Goal: Task Accomplishment & Management: Manage account settings

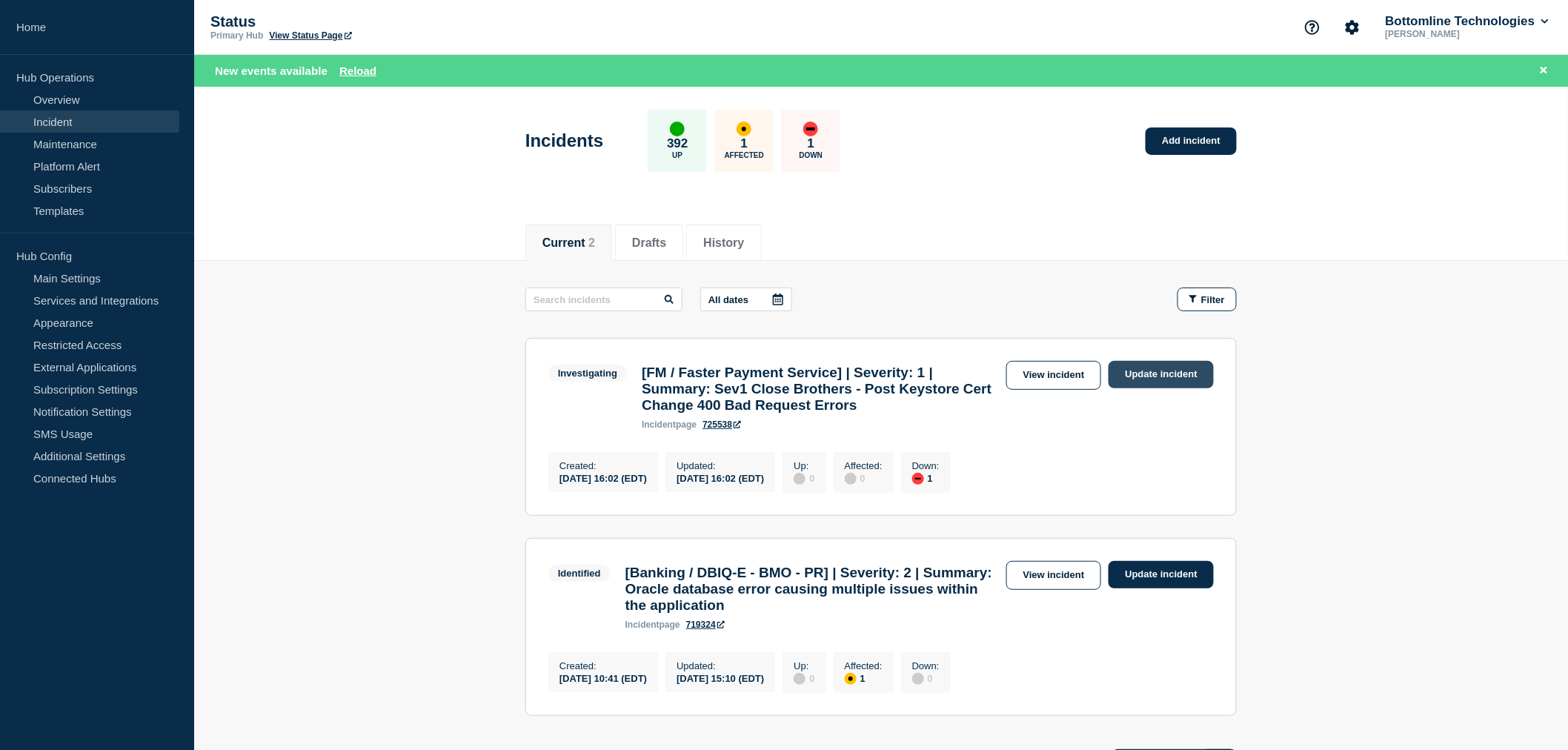
click at [1132, 372] on link "Update incident" at bounding box center [1161, 375] width 106 height 27
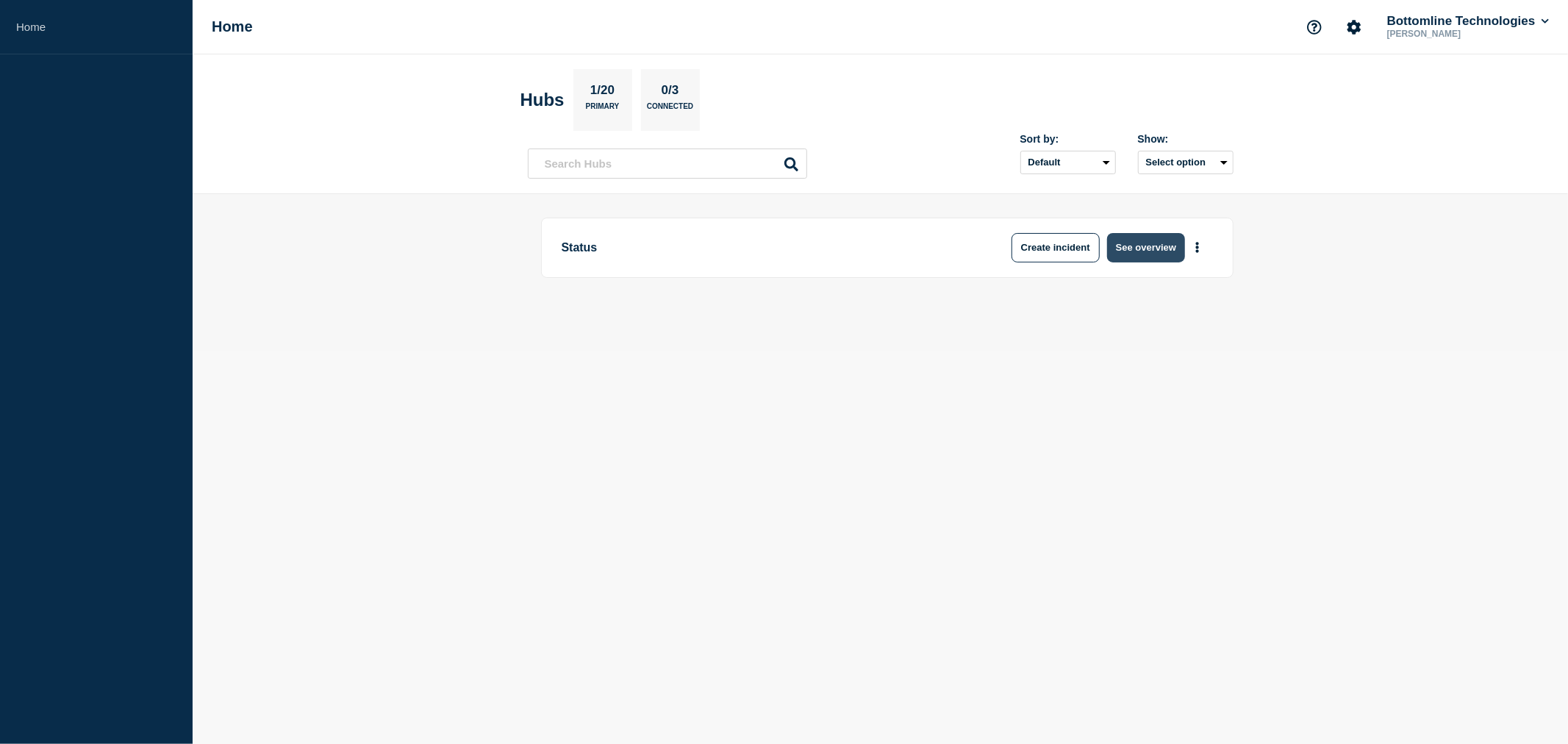
click at [1124, 245] on button "See overview" at bounding box center [1146, 248] width 78 height 30
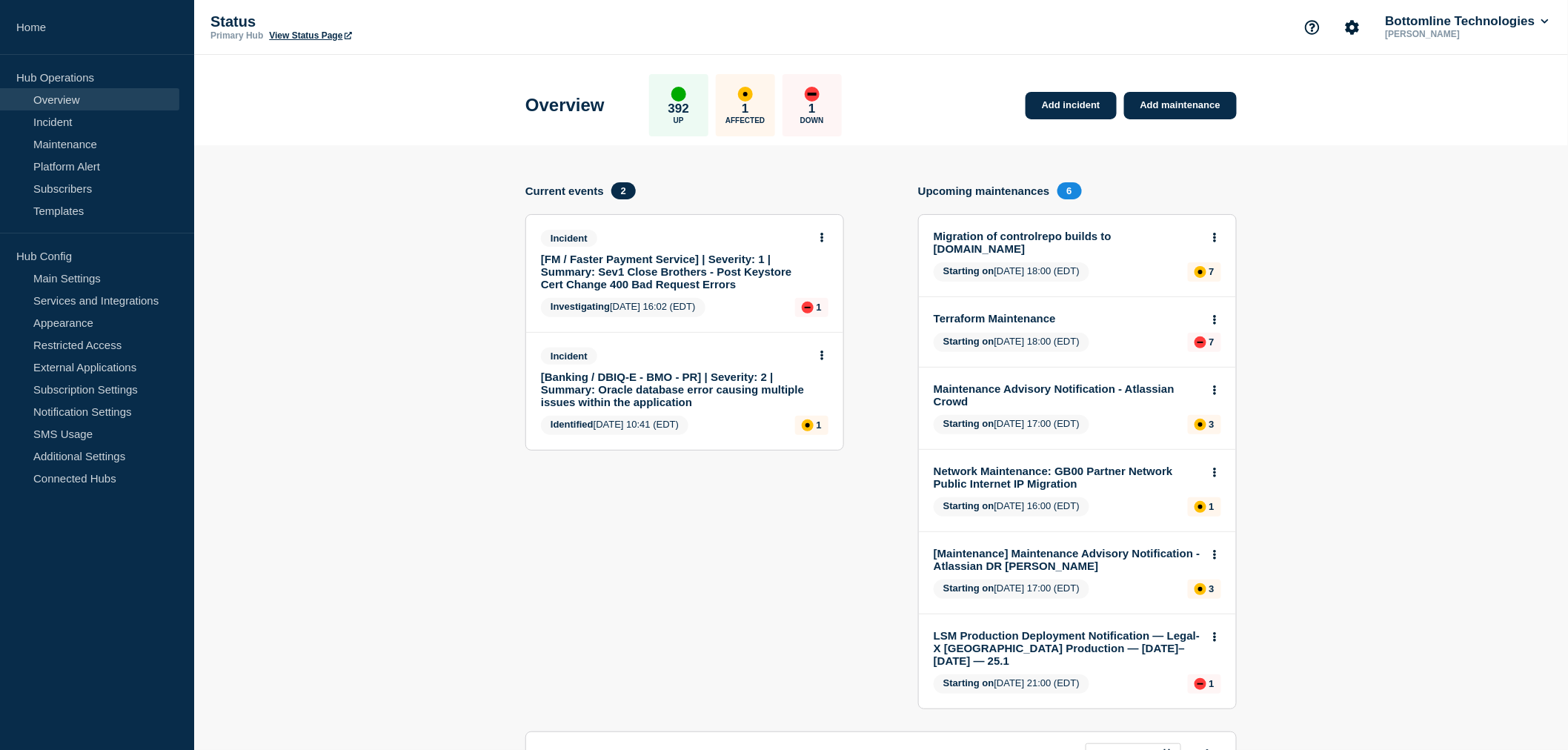
click at [656, 271] on link "[FM / Faster Payment Service] | Severity: 1 | Summary: Sev1 Close Brothers - Po…" at bounding box center [674, 272] width 268 height 37
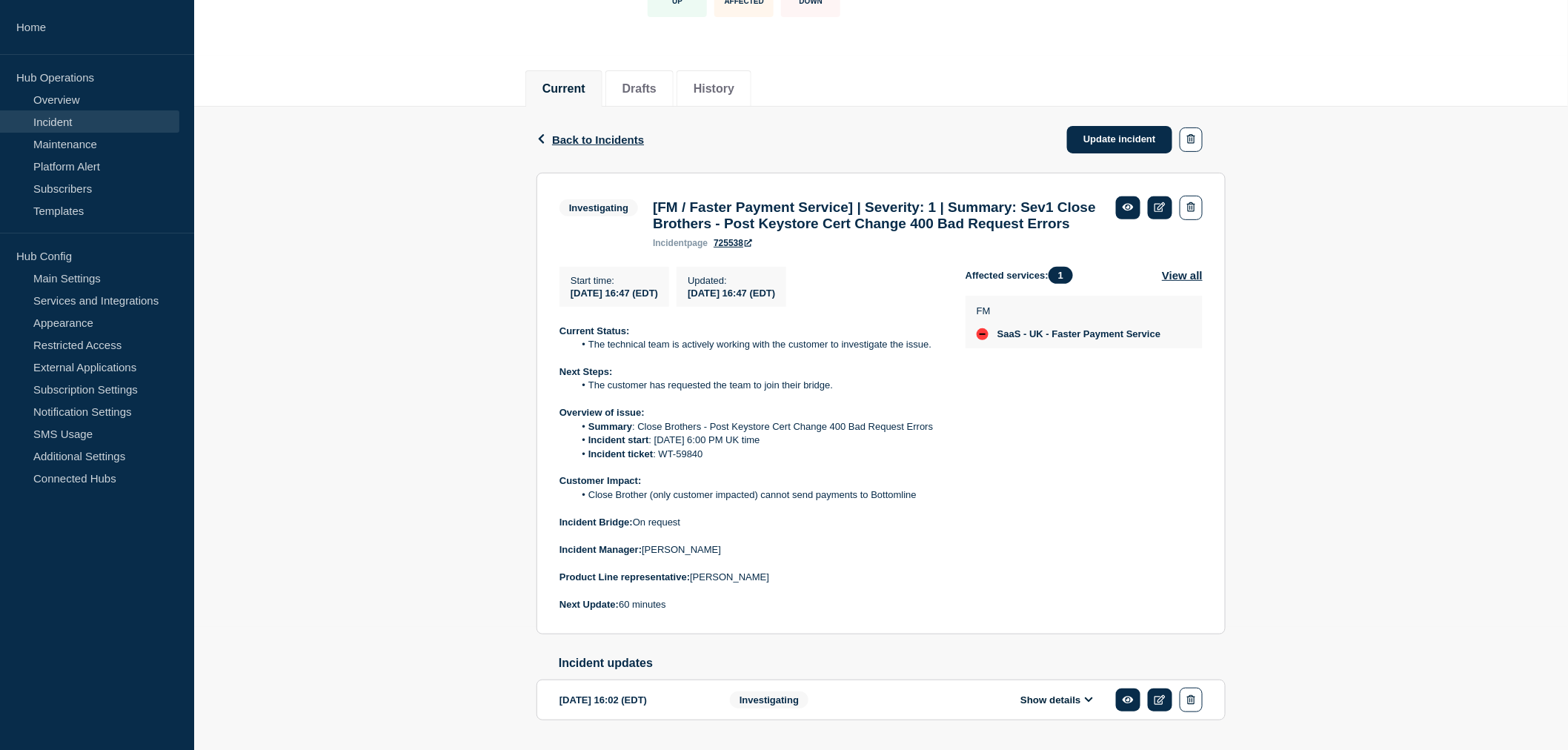
scroll to position [194, 0]
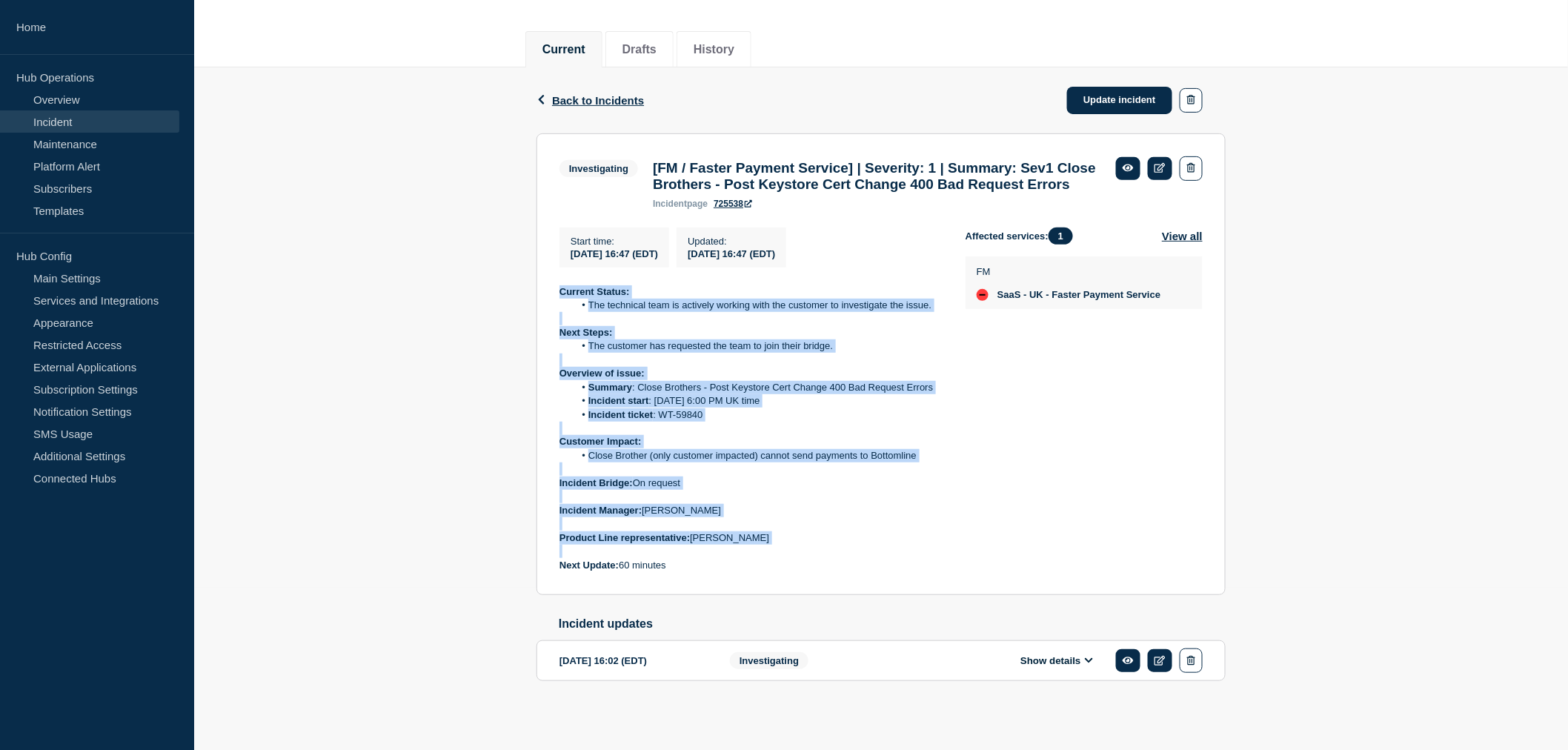
drag, startPoint x: 677, startPoint y: 553, endPoint x: 554, endPoint y: 279, distance: 300.3
click at [554, 279] on section "Investigating [FM / Faster Payment Service] | Severity: 1 | Summary: Sev1 Close…" at bounding box center [882, 364] width 689 height 462
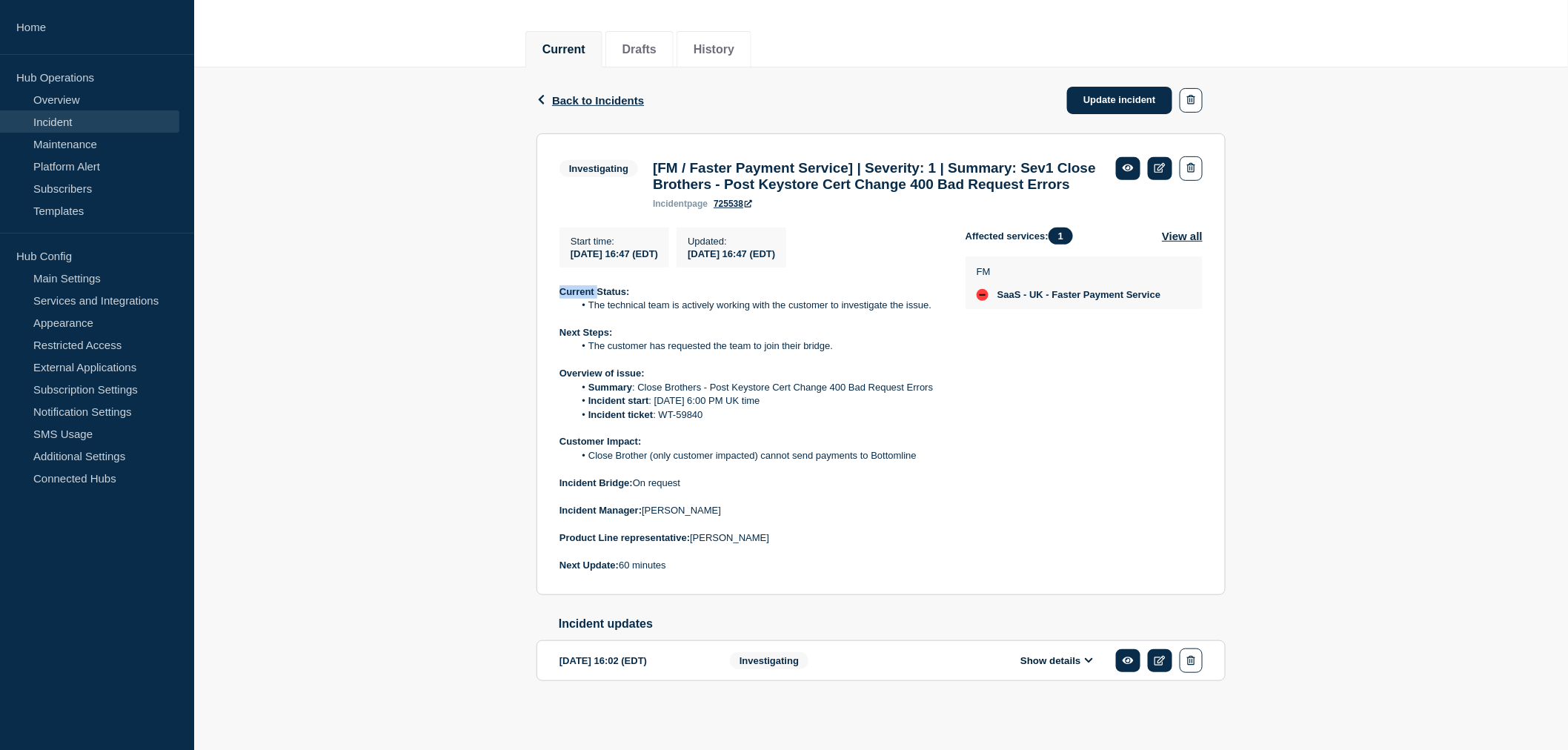
click at [554, 279] on section "Investigating [FM / Faster Payment Service] | Severity: 1 | Summary: Sev1 Close…" at bounding box center [882, 364] width 689 height 462
click at [544, 290] on section "Investigating [FM / Faster Payment Service] | Severity: 1 | Summary: Sev1 Close…" at bounding box center [882, 364] width 689 height 462
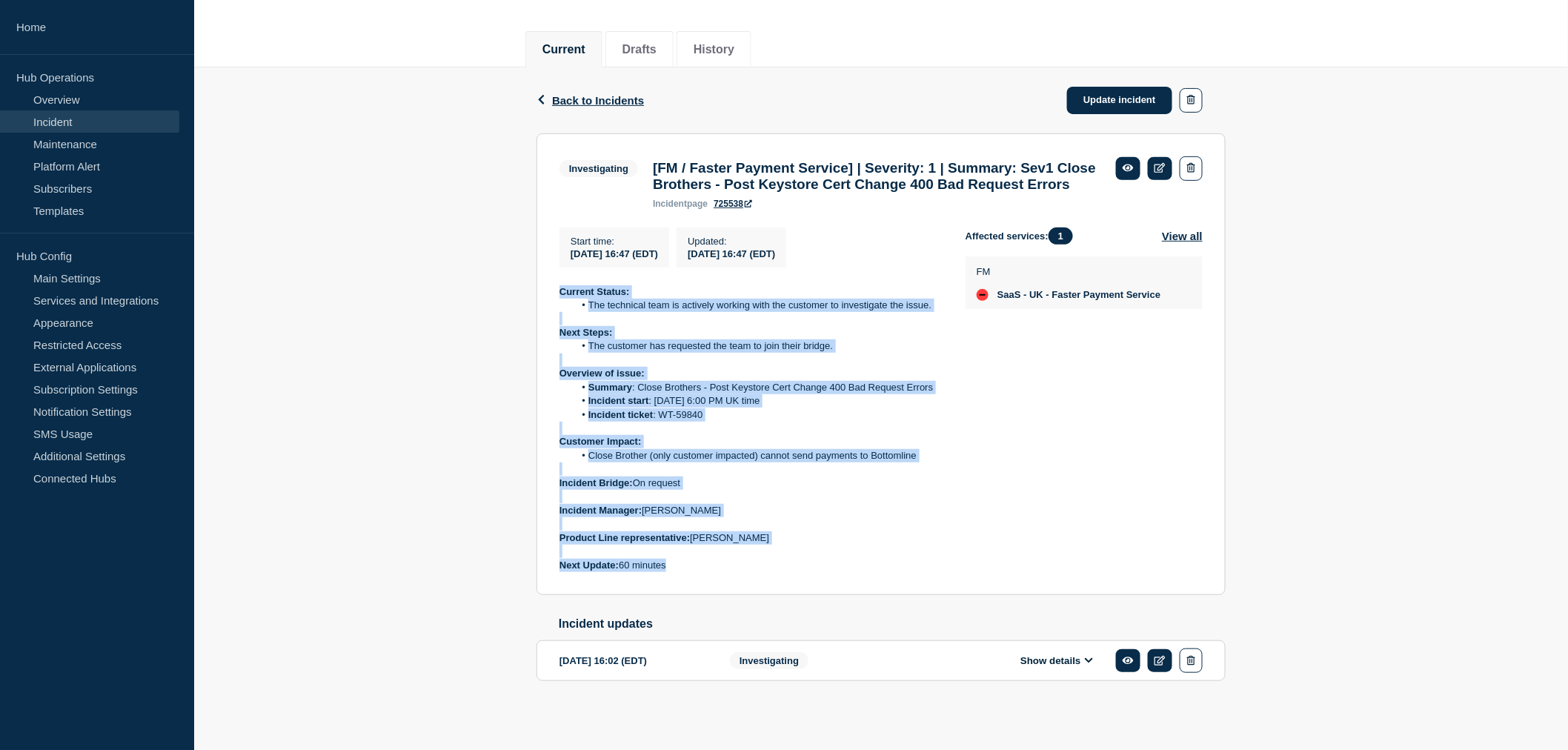
drag, startPoint x: 555, startPoint y: 284, endPoint x: 687, endPoint y: 562, distance: 307.7
click at [687, 562] on section "Investigating [FM / Faster Payment Service] | Severity: 1 | Summary: Sev1 Close…" at bounding box center [882, 364] width 689 height 462
click at [687, 562] on p "Next Update: 60 minutes" at bounding box center [751, 565] width 383 height 13
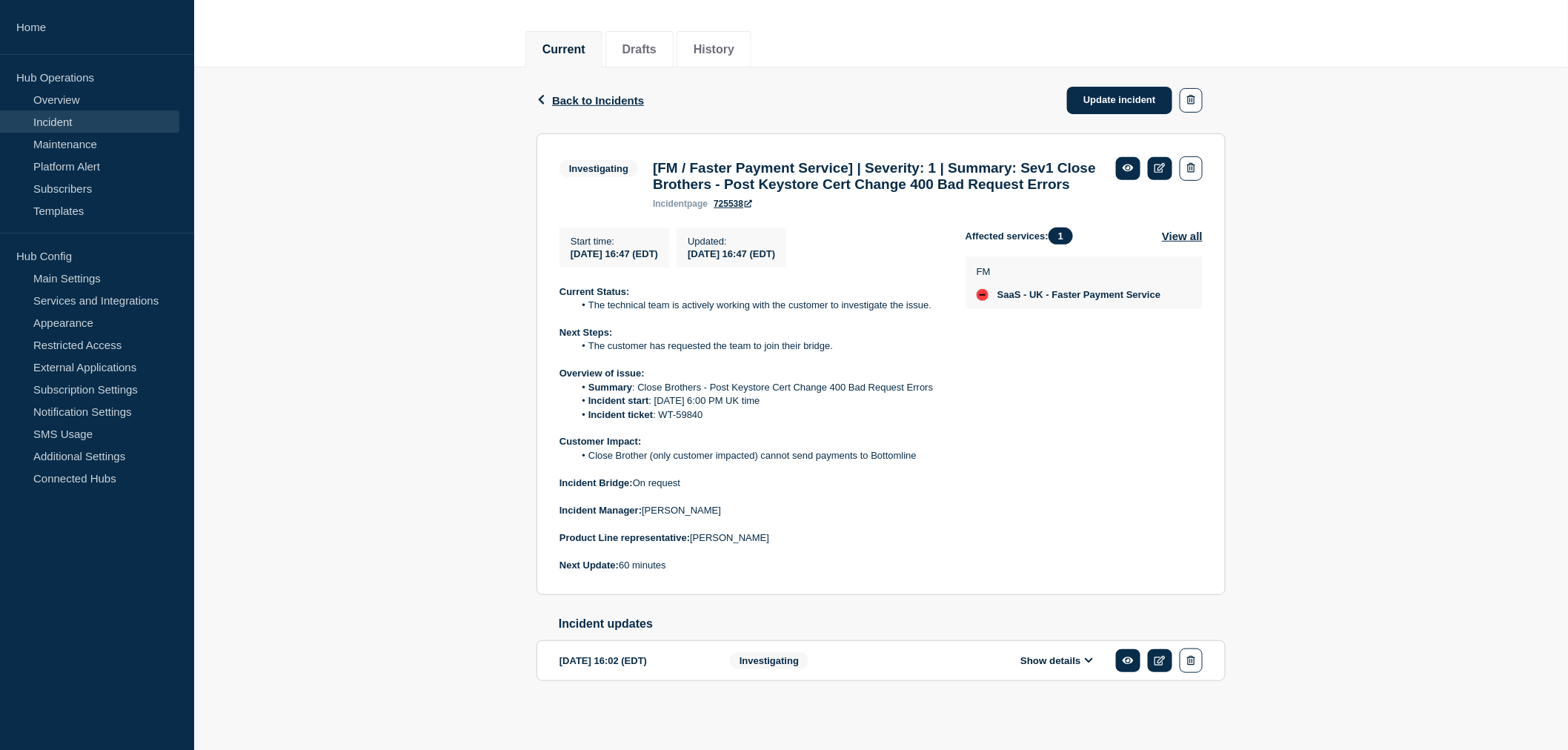
click at [687, 562] on p "Next Update: 60 minutes" at bounding box center [751, 565] width 383 height 13
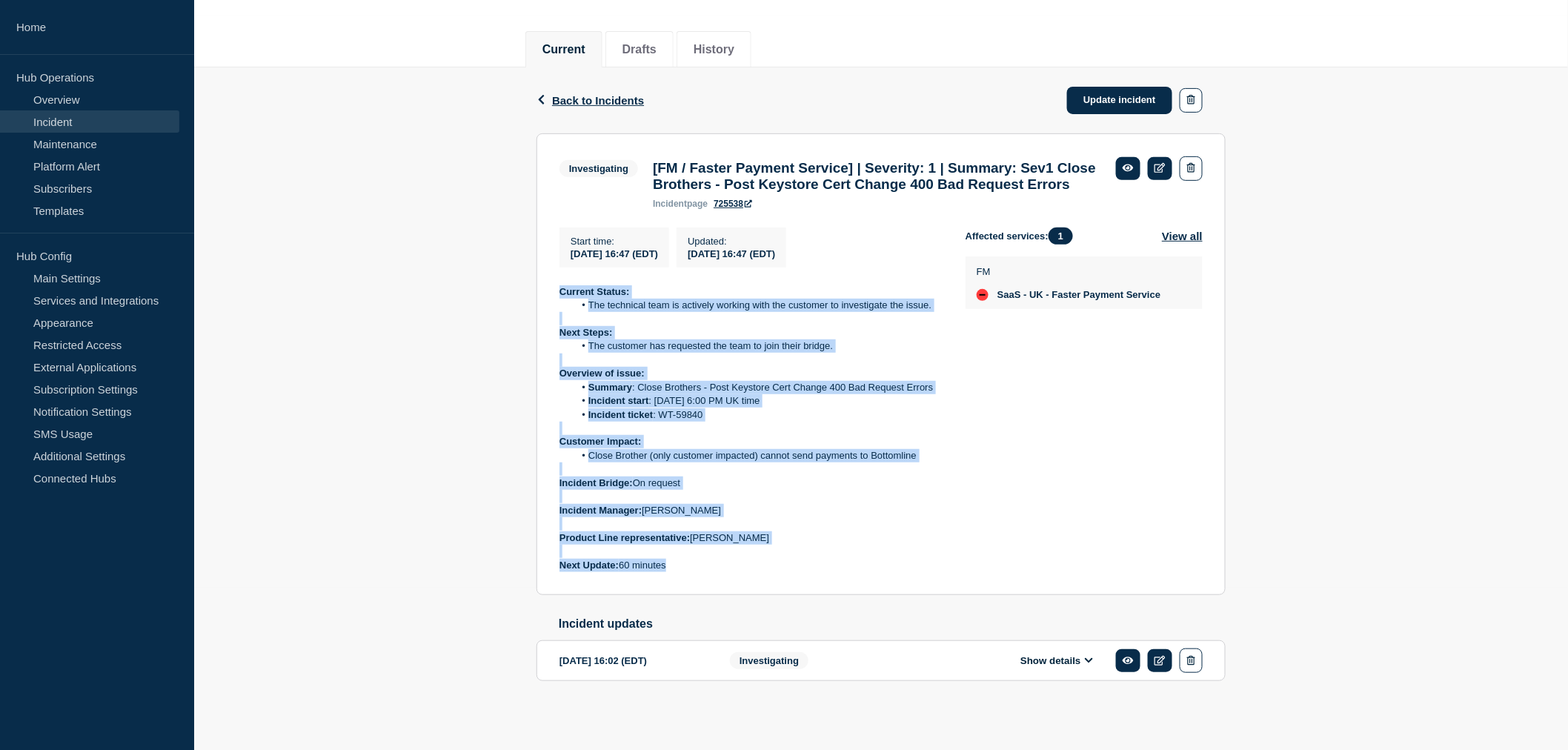
drag, startPoint x: 683, startPoint y: 560, endPoint x: 555, endPoint y: 282, distance: 306.1
click at [555, 282] on section "Investigating [FM / Faster Payment Service] | Severity: 1 | Summary: Sev1 Close…" at bounding box center [882, 364] width 689 height 462
copy div "Current Status: The technical team is actively working with the customer to inv…"
click at [1127, 87] on link "Update incident" at bounding box center [1120, 100] width 106 height 27
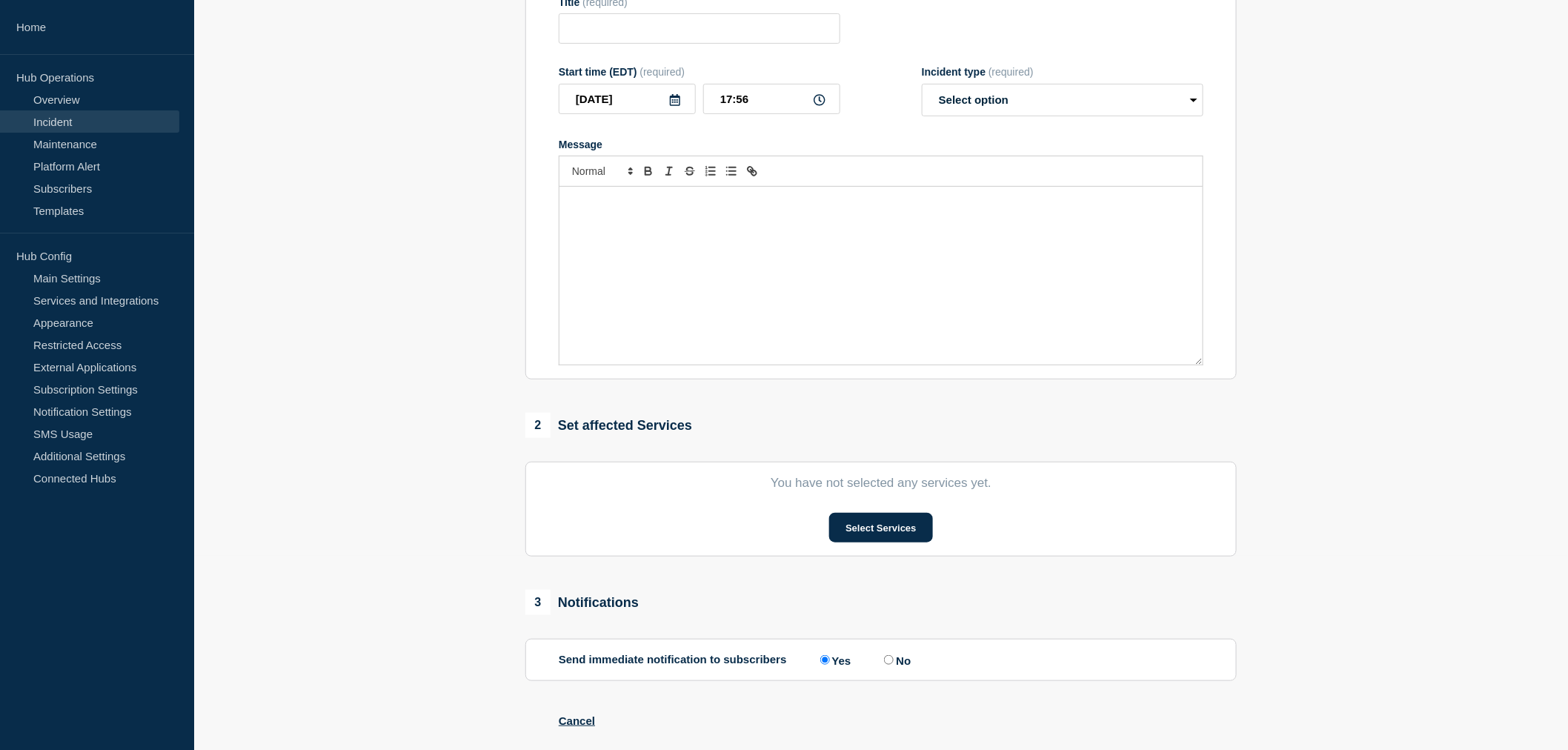
type input "[FM / Faster Payment Service] | Severity: 1 | Summary: Sev1 Close Brothers - Po…"
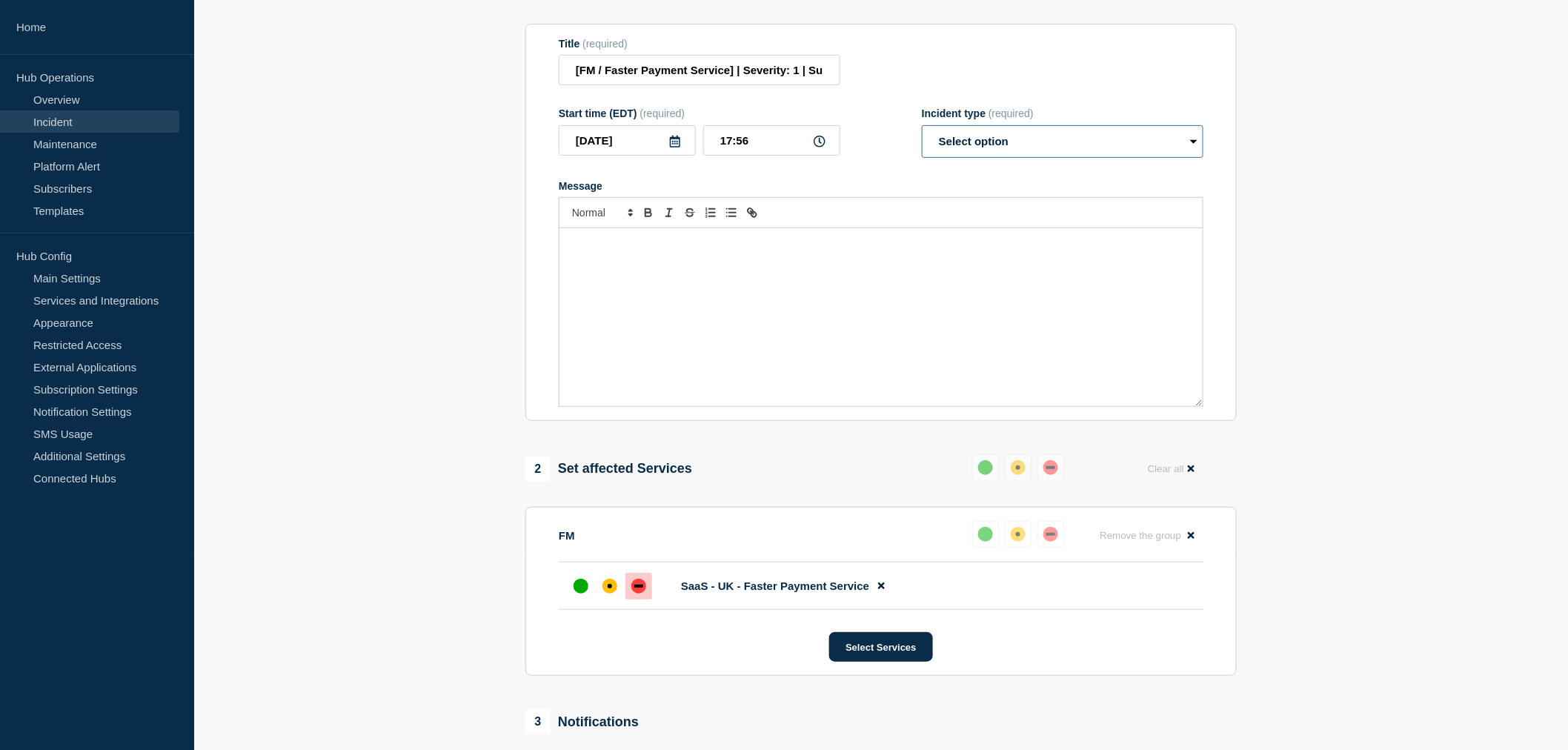
click at [976, 158] on select "Select option Investigating Identified Monitoring Resolved" at bounding box center [1063, 141] width 282 height 33
select select "investigating"
click at [922, 158] on select "Select option Investigating Identified Monitoring Resolved" at bounding box center [1063, 141] width 282 height 33
click at [595, 307] on div "Message" at bounding box center [881, 317] width 643 height 177
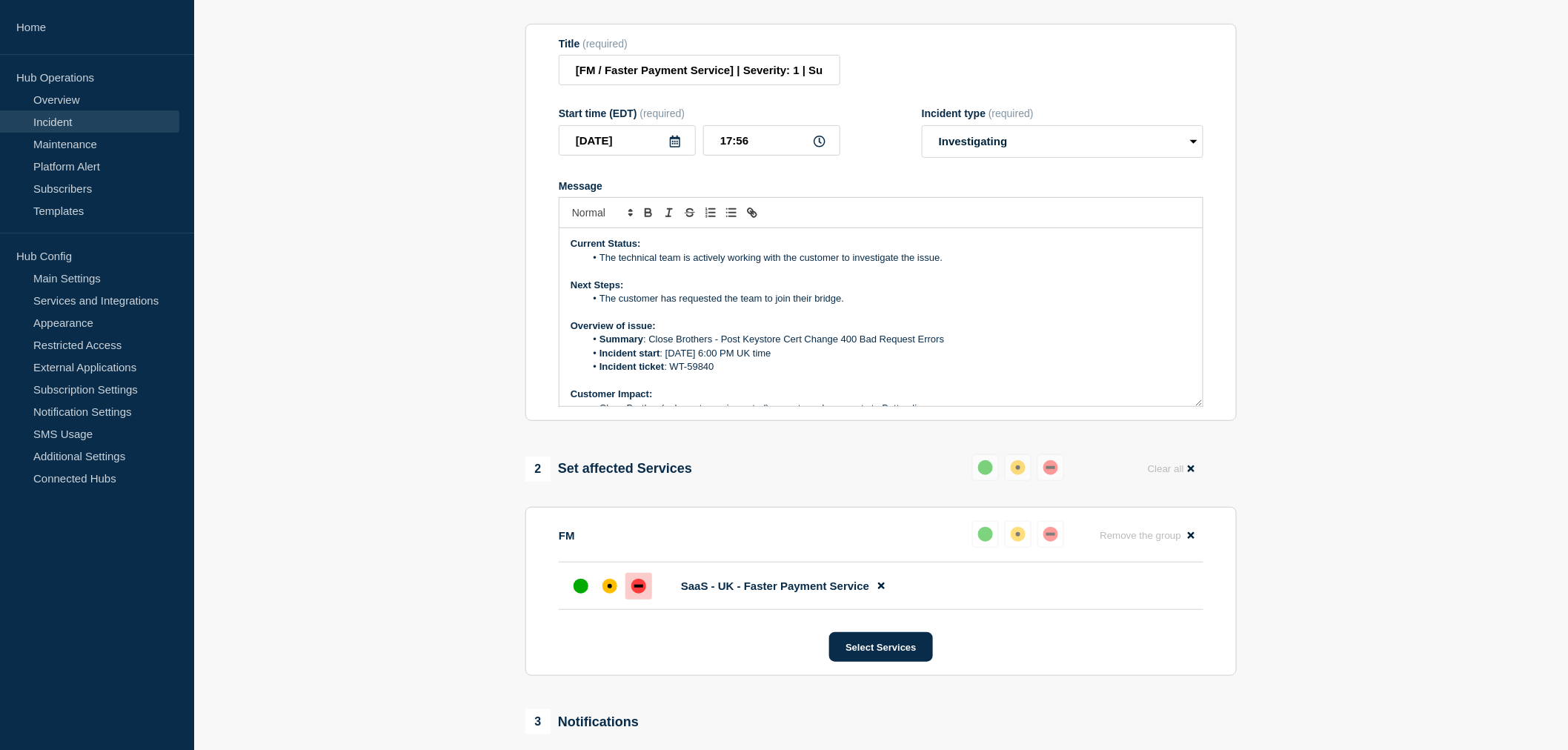
click at [954, 264] on li "The technical team is actively working with the customer to investigate the iss…" at bounding box center [889, 258] width 607 height 13
click at [952, 264] on li "The technical team is actively working with the customer to investigate the iss…" at bounding box center [889, 258] width 607 height 13
click at [965, 264] on li "The technical team is actively working with the customer to investigate the iss…" at bounding box center [889, 258] width 607 height 13
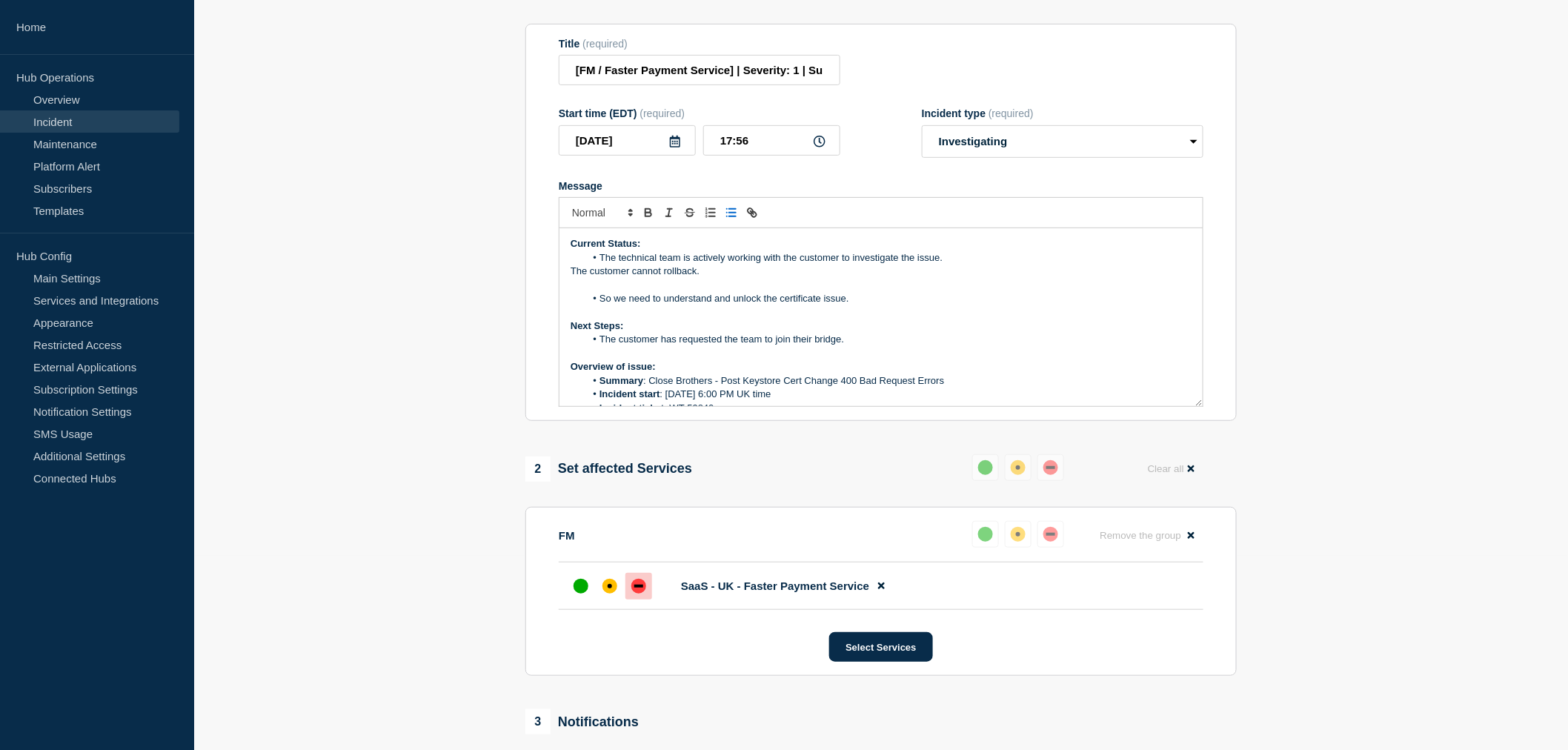
click at [572, 278] on p "The customer cannot rollback." at bounding box center [881, 271] width 621 height 13
click at [731, 213] on line "Toggle bulleted list" at bounding box center [732, 213] width 7 height 0
click at [740, 278] on li "The customer cannot rollback." at bounding box center [889, 271] width 607 height 13
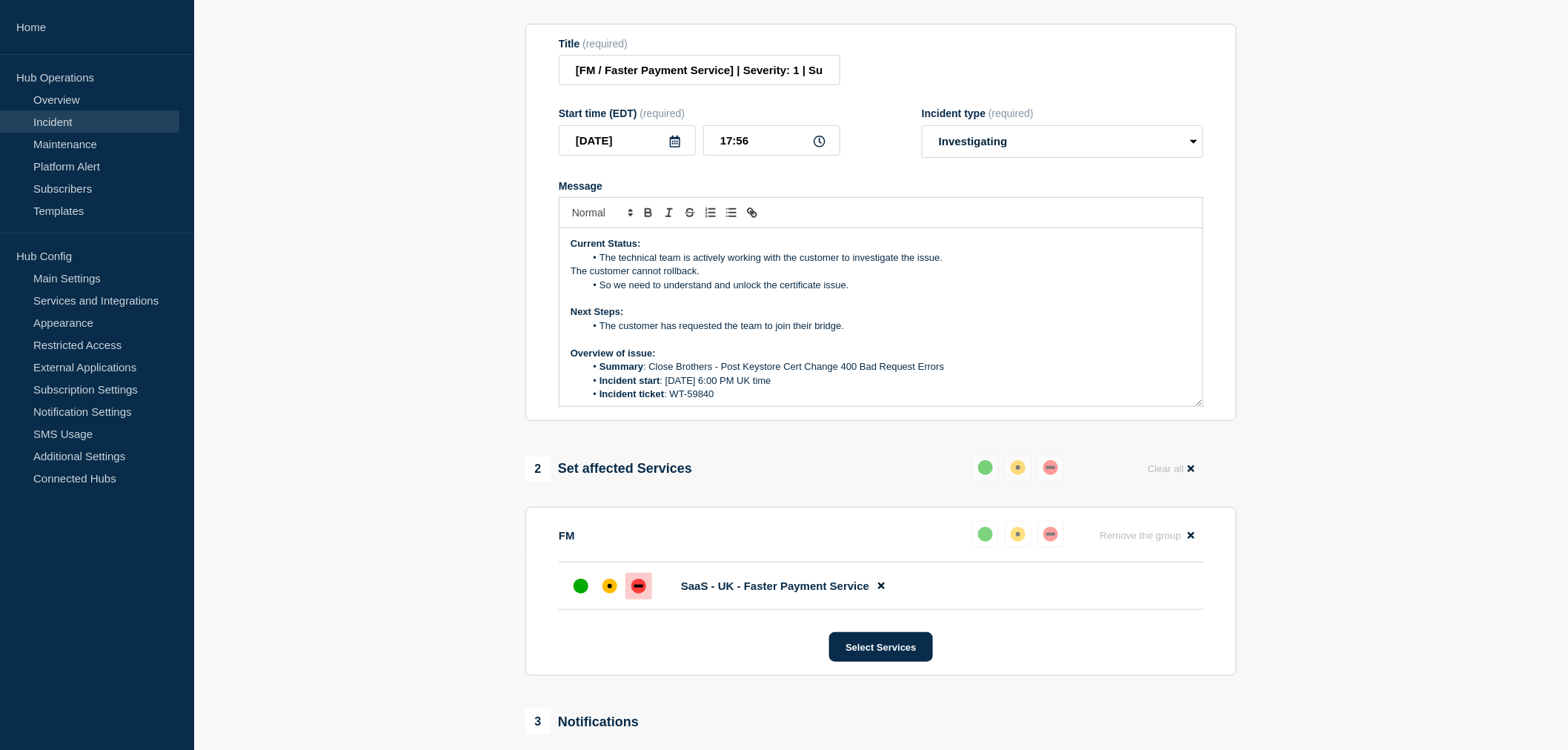
click at [572, 278] on p "The customer cannot rollback." at bounding box center [881, 271] width 621 height 13
click at [734, 209] on line "Toggle bulleted list" at bounding box center [732, 209] width 7 height 0
click at [732, 278] on li "The customer cannot rollback." at bounding box center [889, 271] width 607 height 13
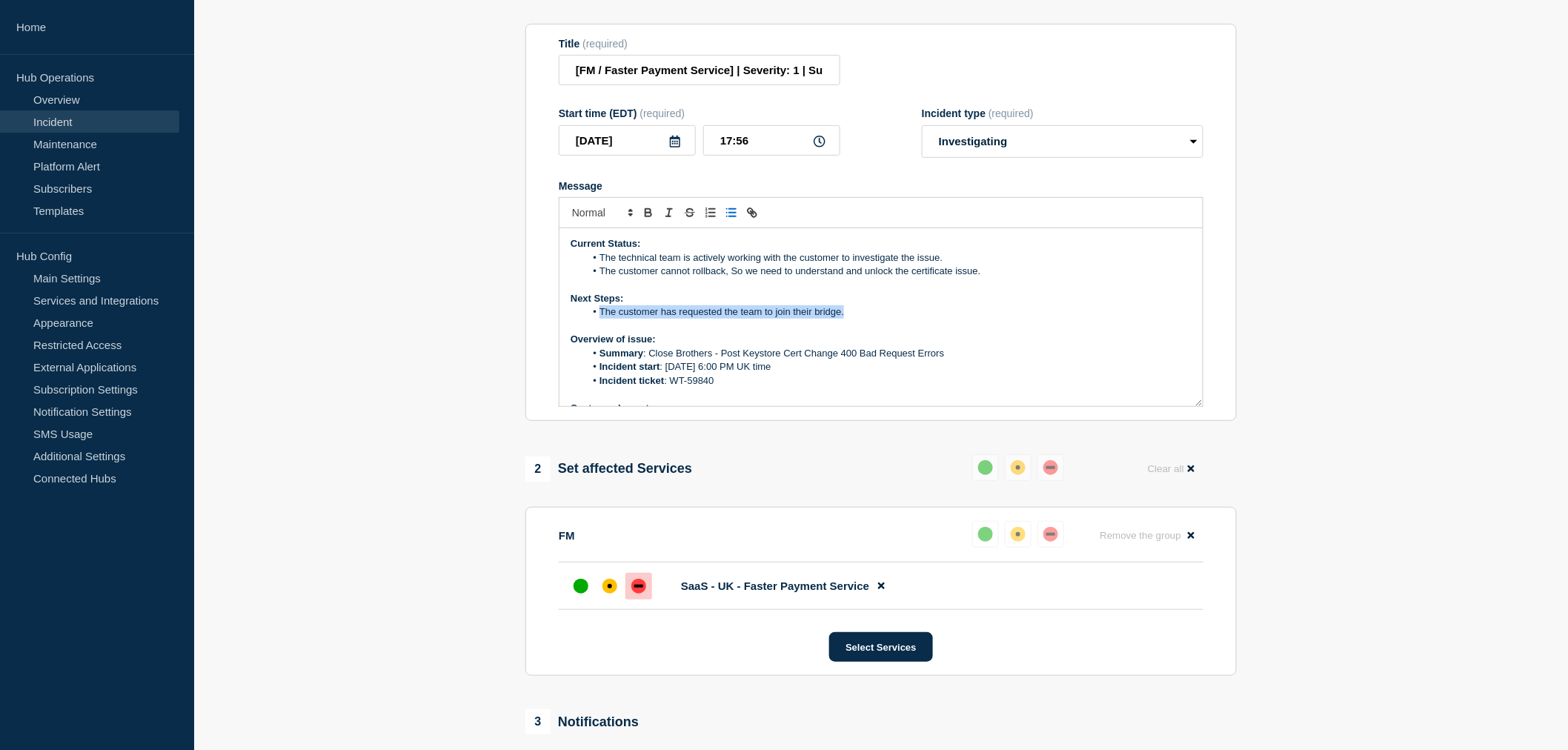
drag, startPoint x: 854, startPoint y: 350, endPoint x: 599, endPoint y: 352, distance: 255.0
click at [599, 318] on li "The customer has requested the team to join their bridge." at bounding box center [889, 312] width 607 height 13
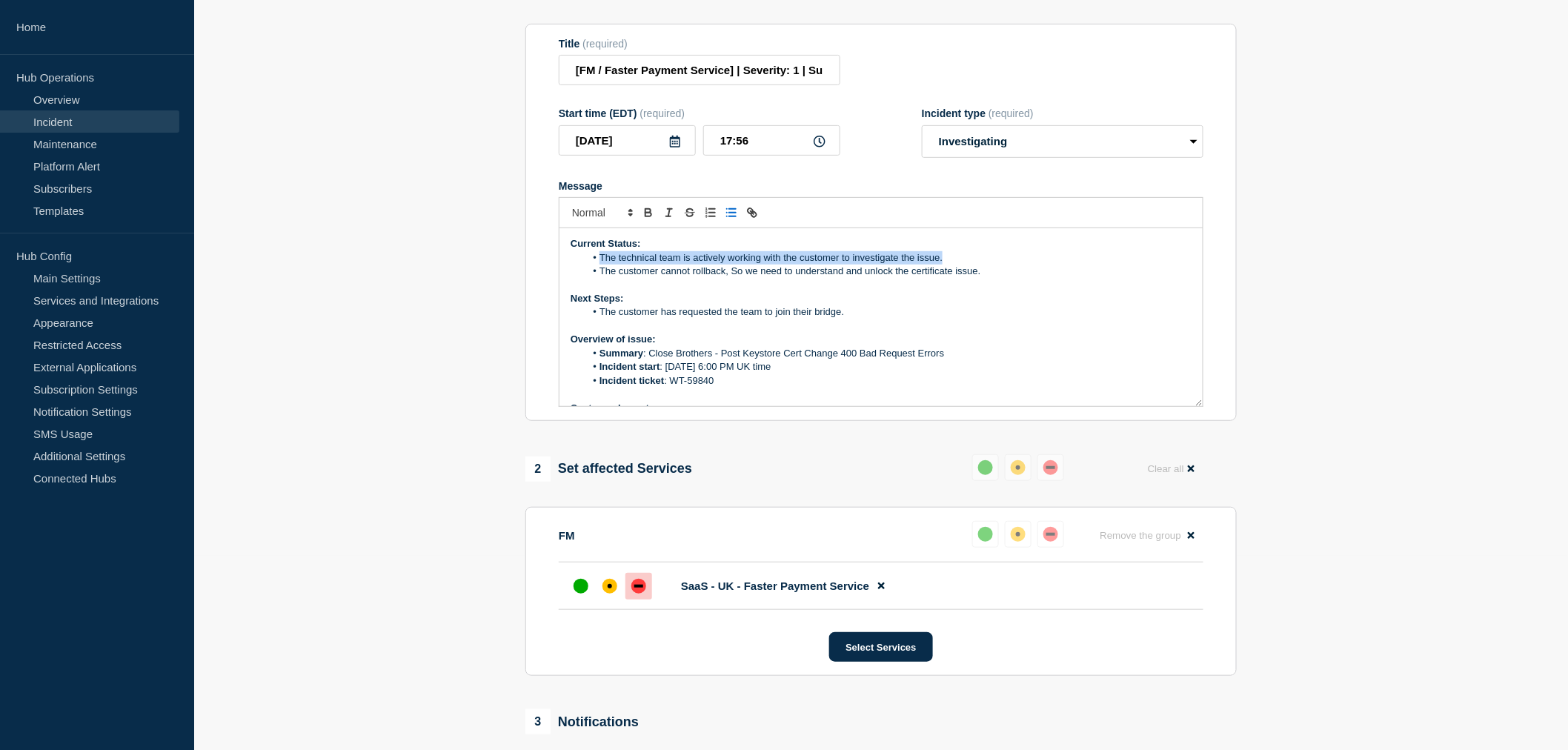
drag, startPoint x: 958, startPoint y: 293, endPoint x: 599, endPoint y: 295, distance: 359.0
click at [599, 264] on li "The technical team is actively working with the customer to investigate the iss…" at bounding box center [889, 258] width 607 height 13
drag, startPoint x: 954, startPoint y: 293, endPoint x: 602, endPoint y: 291, distance: 352.0
click at [602, 264] on li "The technical team is actively working with the customer to investigate the iss…" at bounding box center [889, 258] width 607 height 13
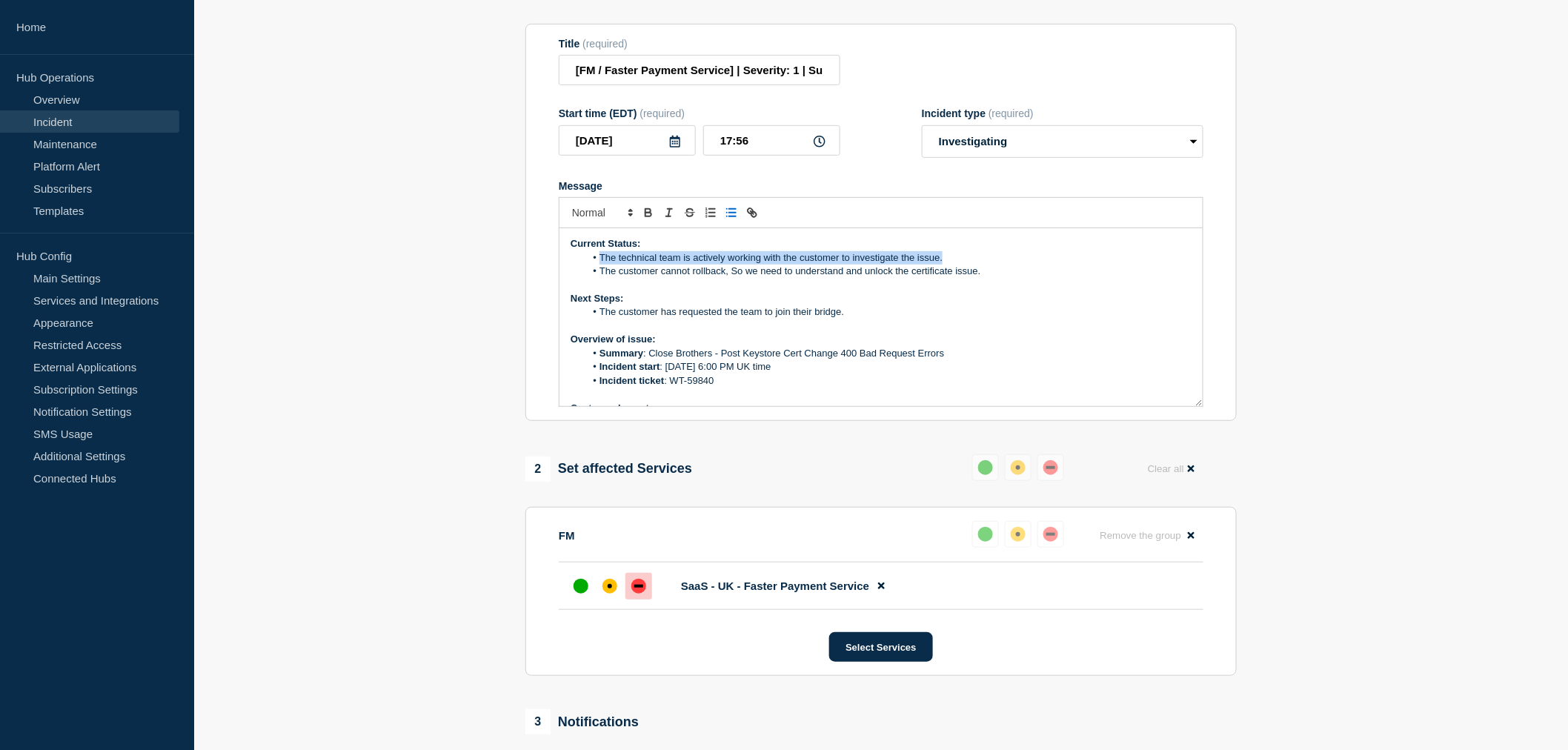
click at [602, 264] on li "The technical team is actively working with the customer to investigate the iss…" at bounding box center [889, 258] width 607 height 13
drag, startPoint x: 600, startPoint y: 293, endPoint x: 951, endPoint y: 290, distance: 351.0
click at [951, 264] on li "The technical team is actively working with the customer to investigate the iss…" at bounding box center [889, 258] width 607 height 13
copy li "The technical team is actively working with the customer to investigate the iss…"
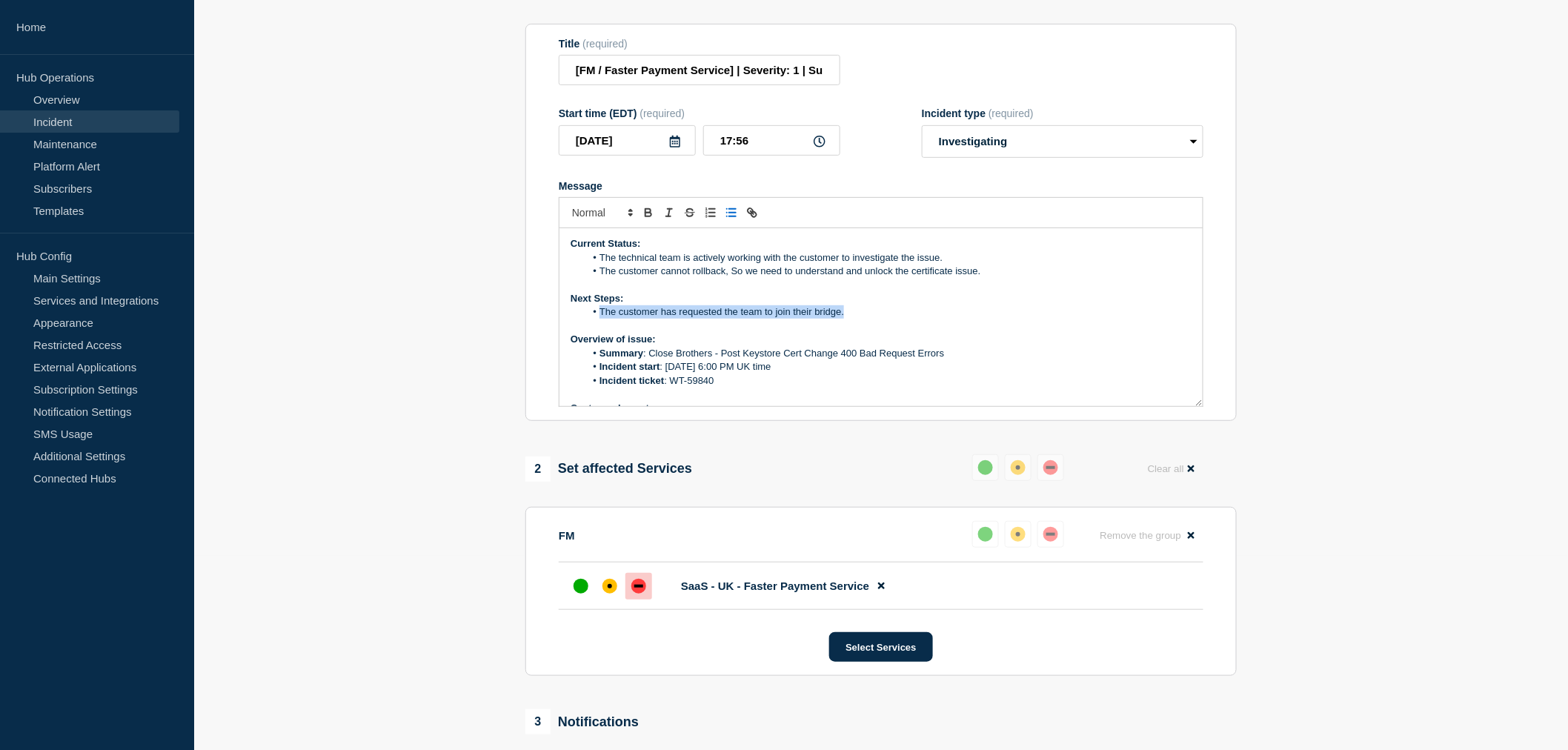
drag, startPoint x: 853, startPoint y: 344, endPoint x: 602, endPoint y: 351, distance: 251.1
click at [602, 318] on li "The customer has requested the team to join their bridge." at bounding box center [889, 312] width 607 height 13
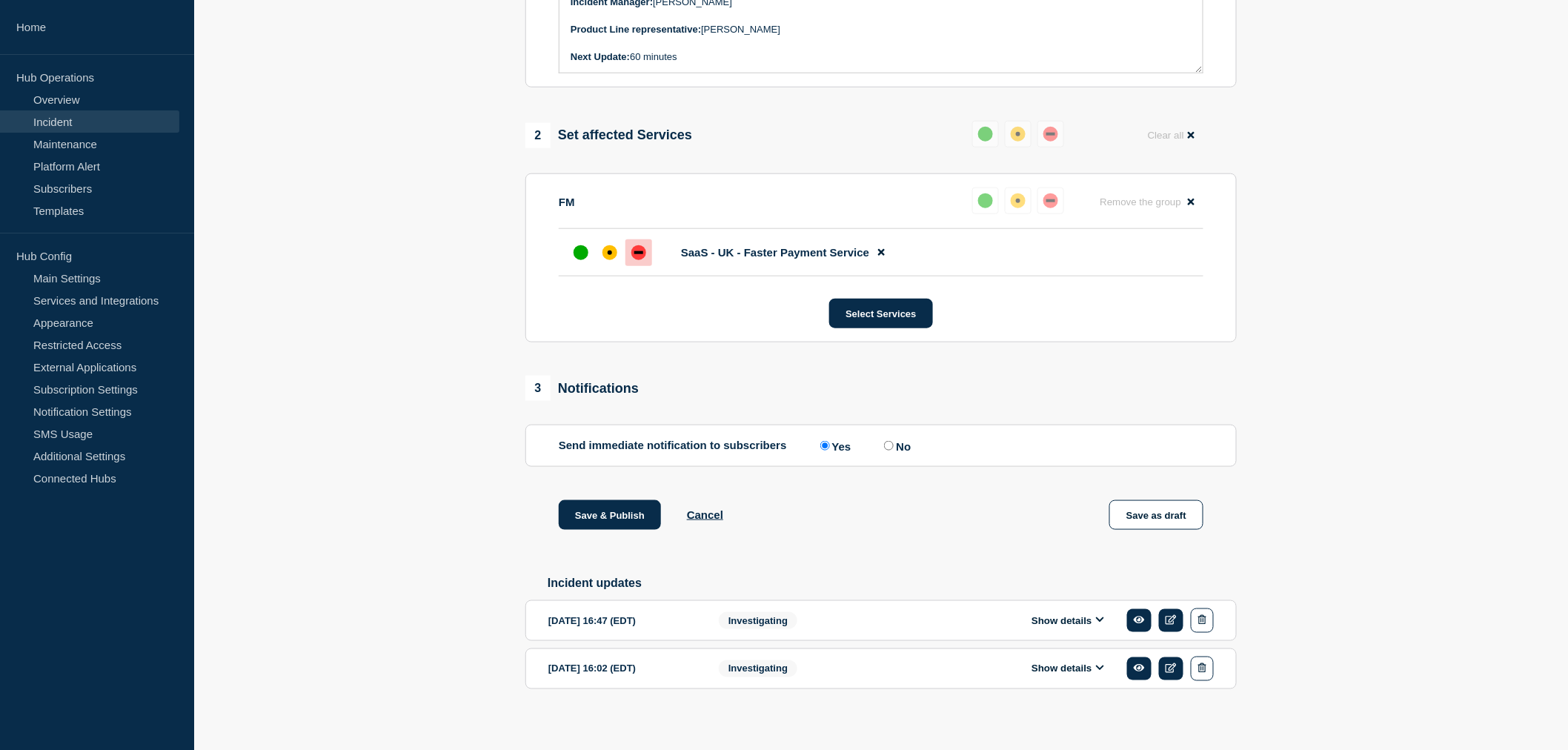
scroll to position [580, 0]
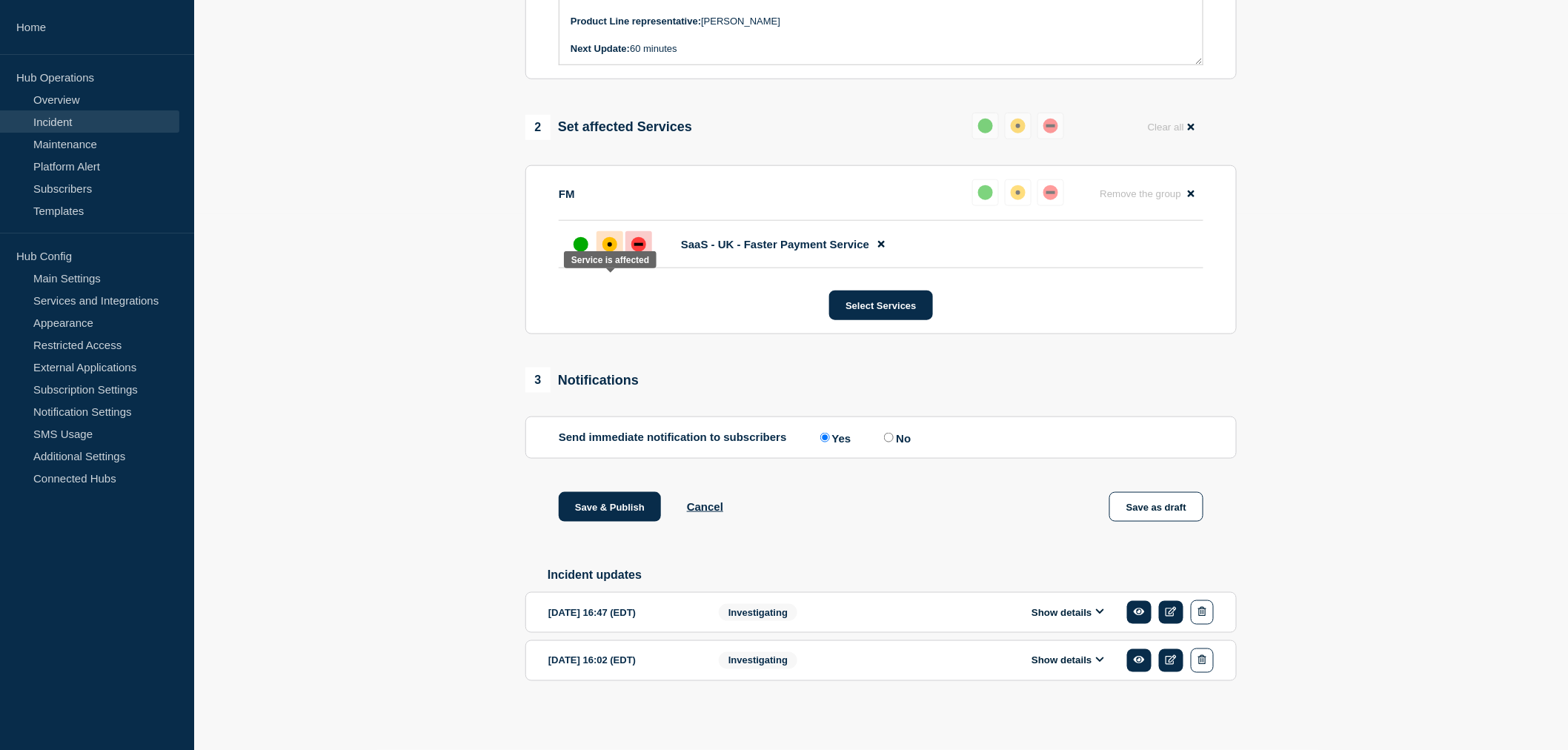
click at [613, 239] on div "affected" at bounding box center [610, 245] width 15 height 15
click at [597, 500] on button "Save & Publish" at bounding box center [610, 507] width 103 height 30
